Goal: Check status

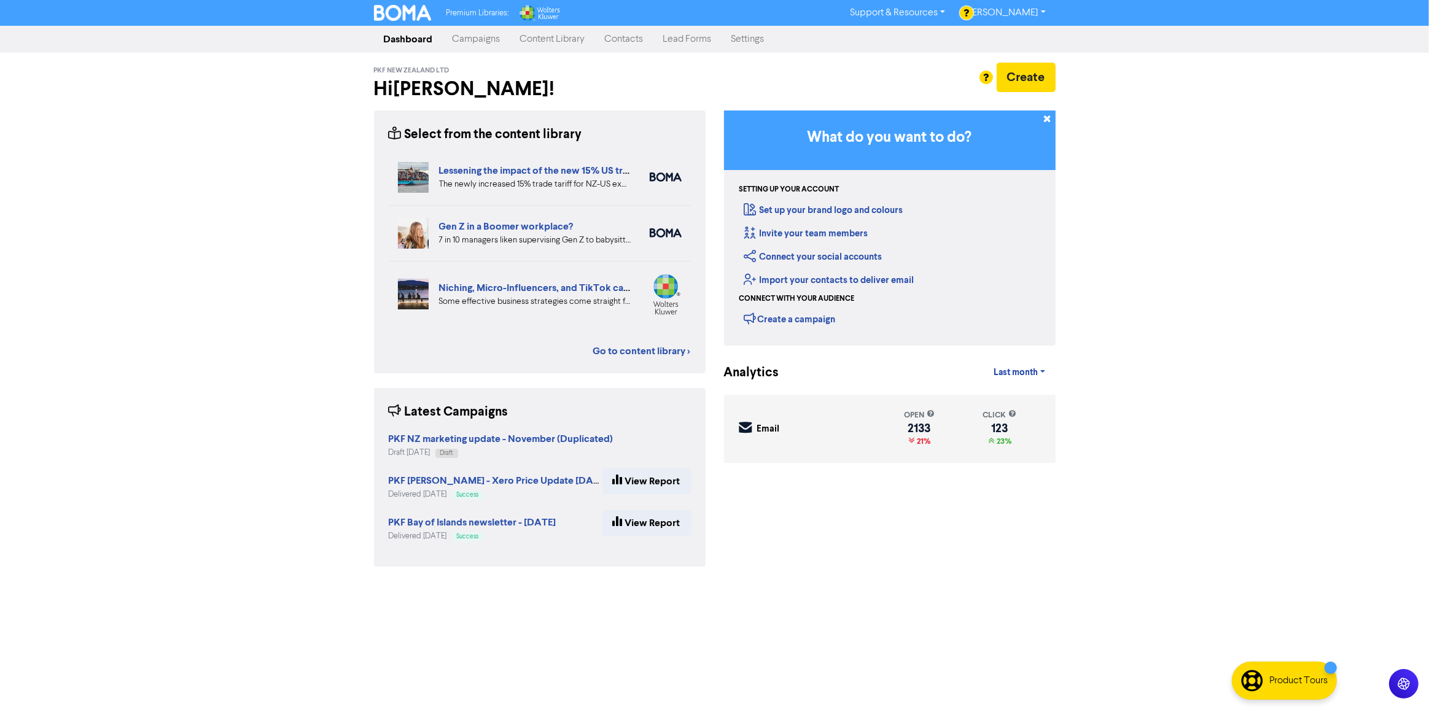
click at [472, 39] on link "Campaigns" at bounding box center [477, 39] width 68 height 25
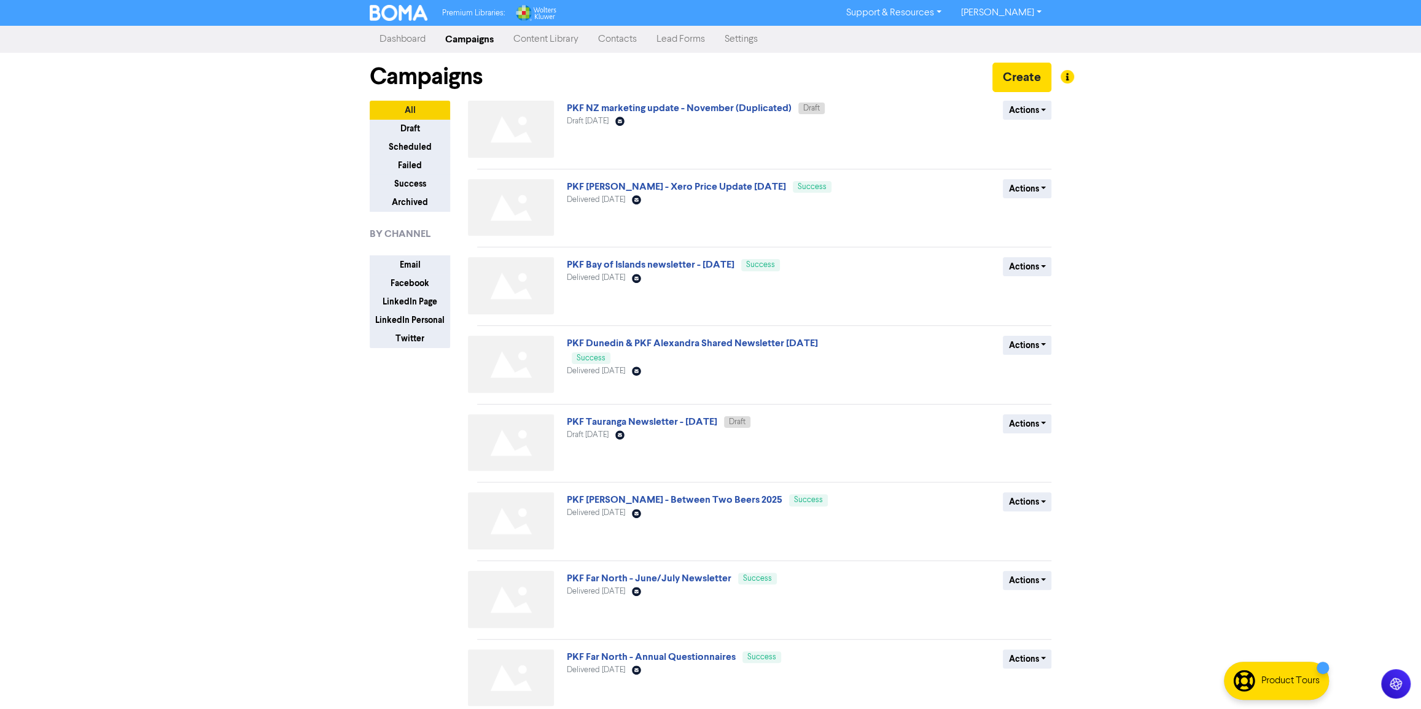
scroll to position [208, 0]
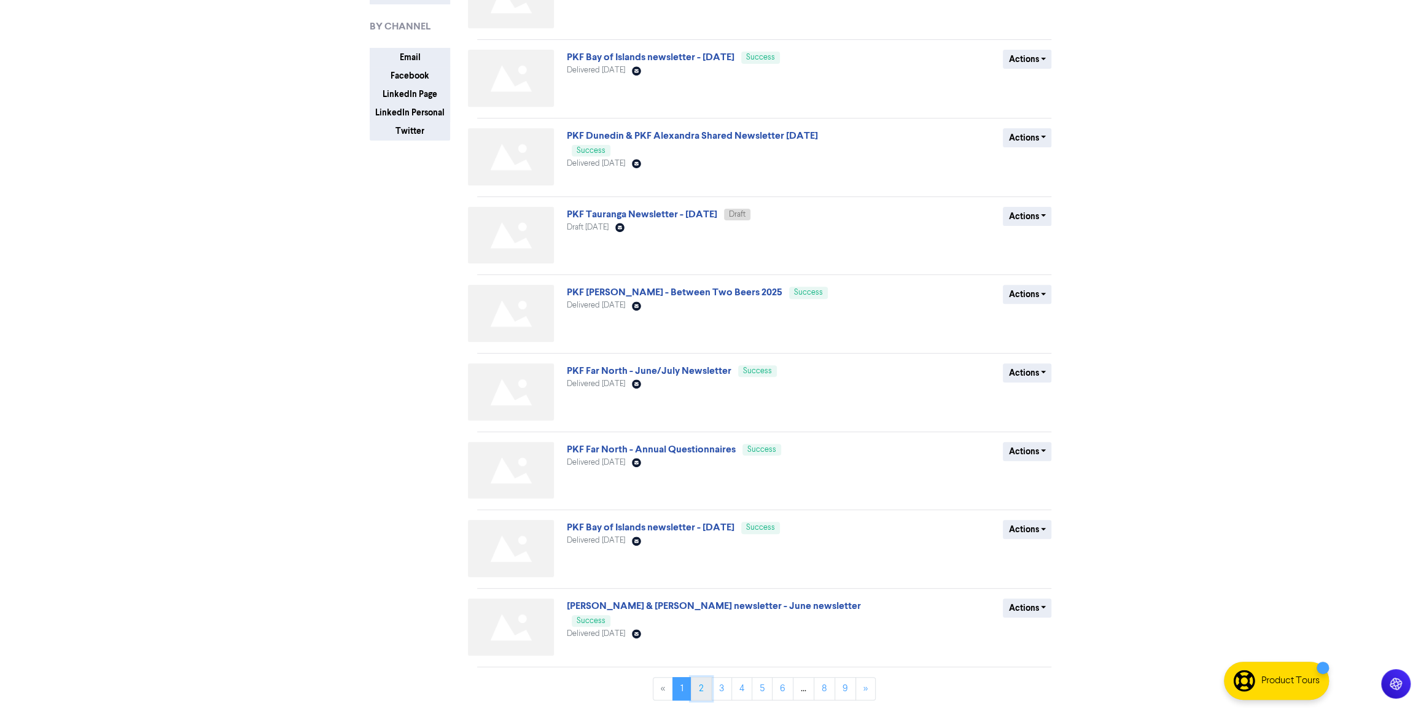
click at [701, 685] on link "2" at bounding box center [701, 688] width 21 height 23
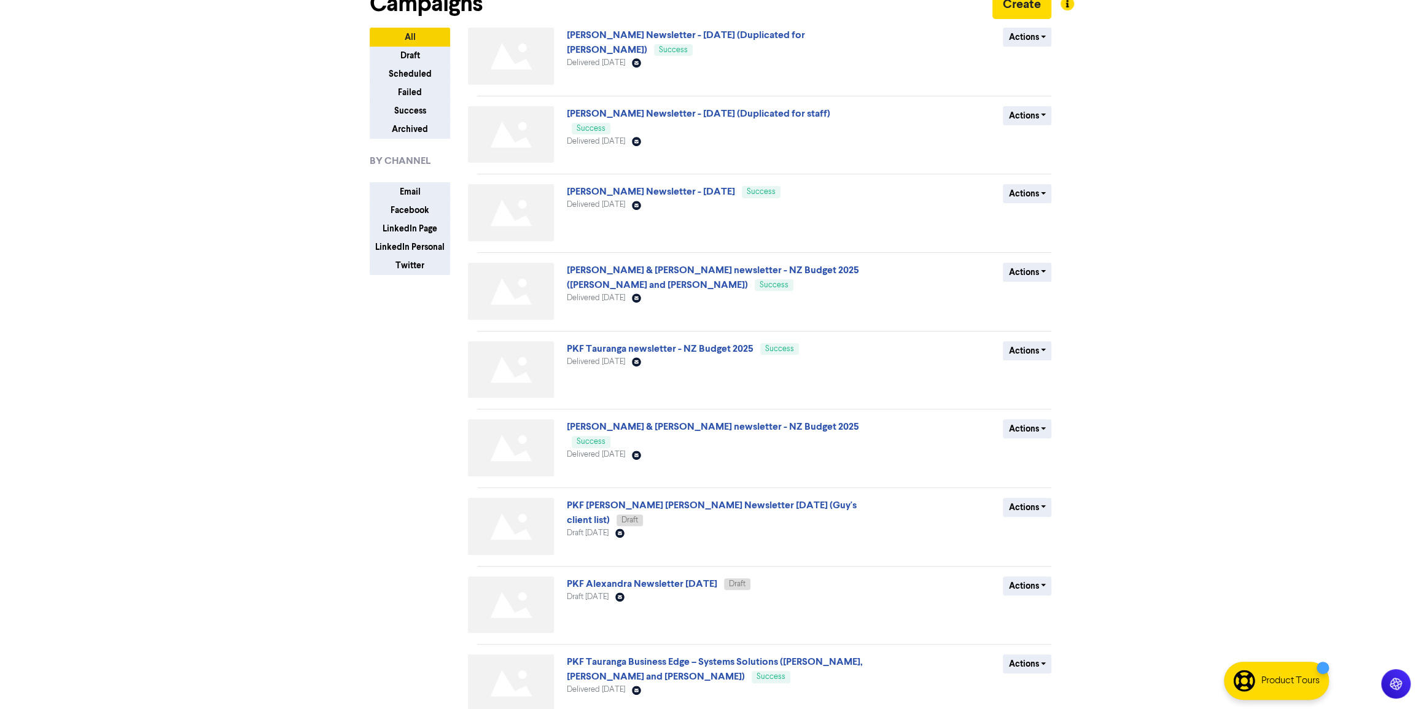
scroll to position [74, 0]
click at [725, 344] on link "PKF Tauranga newsletter - NZ Budget 2025" at bounding box center [660, 348] width 187 height 12
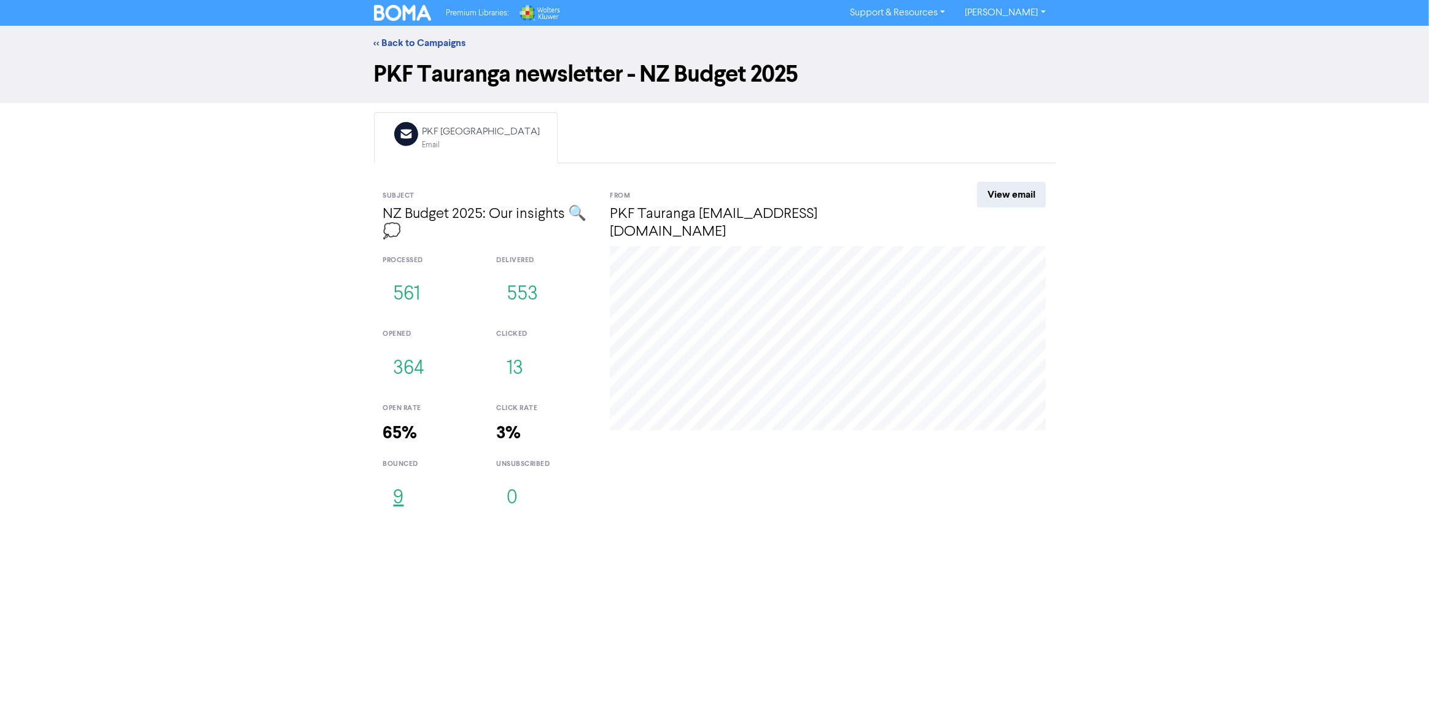
click at [391, 502] on button "9" at bounding box center [398, 498] width 31 height 41
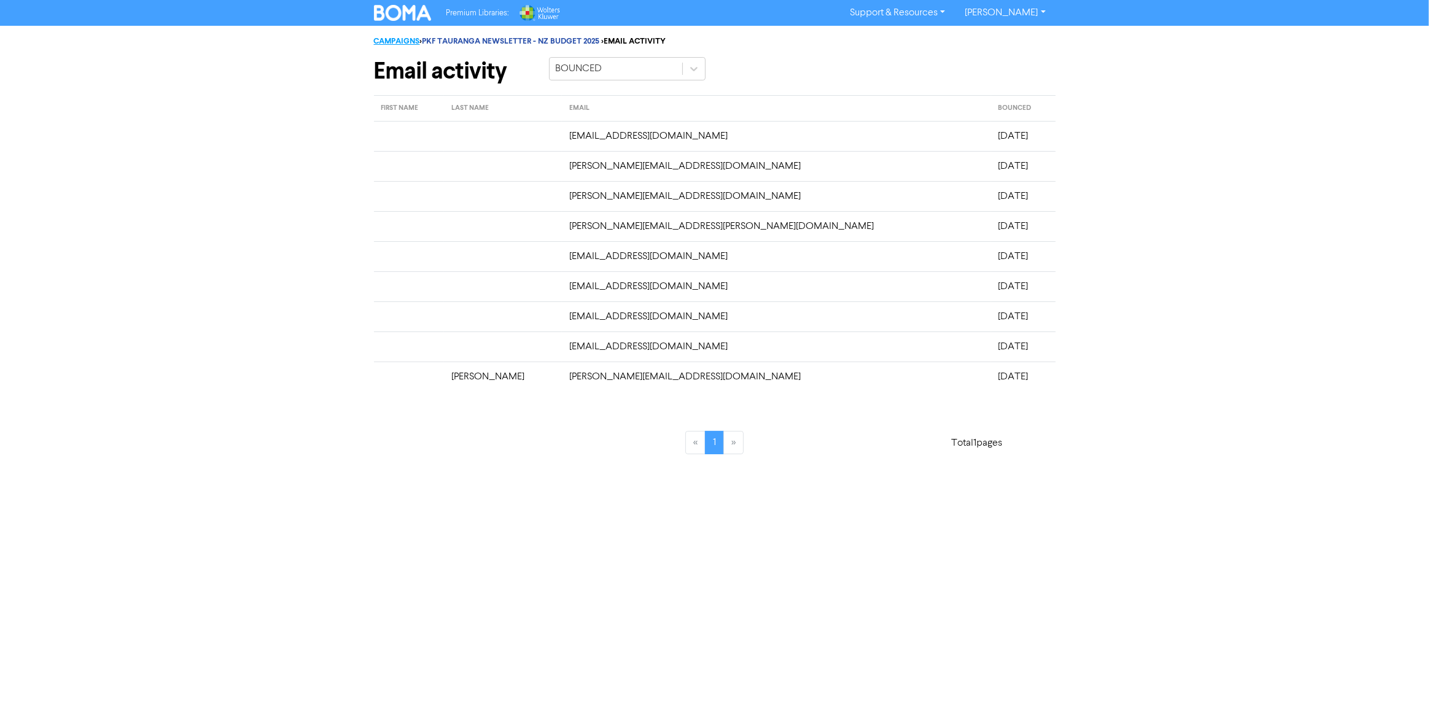
click at [403, 36] on link "CAMPAIGNS" at bounding box center [397, 41] width 46 height 10
